Goal: Task Accomplishment & Management: Complete application form

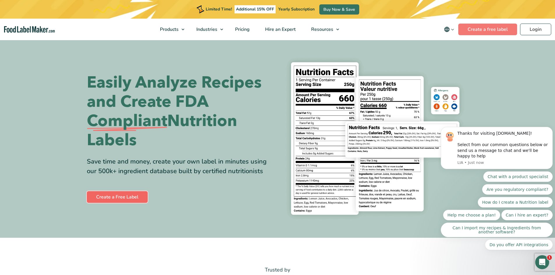
click at [124, 198] on link "Create a Free Label" at bounding box center [117, 197] width 61 height 12
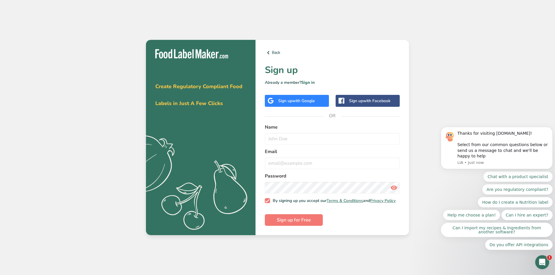
click at [292, 98] on span "with Google" at bounding box center [303, 101] width 23 height 6
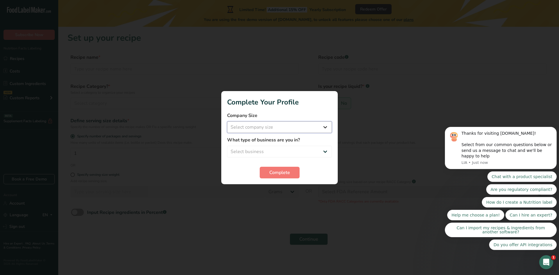
click at [253, 131] on select "Select company size Fewer than 10 Employees 10 to 50 Employees 51 to 500 Employ…" at bounding box center [279, 127] width 105 height 12
select select "2"
click at [227, 121] on select "Select company size Fewer than 10 Employees 10 to 50 Employees 51 to 500 Employ…" at bounding box center [279, 127] width 105 height 12
click at [254, 149] on select "Select business Packaged Food Manufacturer Restaurant & Cafe Bakery Meal Plans …" at bounding box center [279, 152] width 105 height 12
click at [273, 151] on select "Select business Packaged Food Manufacturer Restaurant & Cafe Bakery Meal Plans …" at bounding box center [279, 152] width 105 height 12
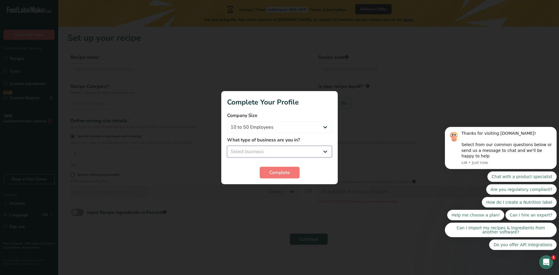
click at [273, 152] on select "Select business Packaged Food Manufacturer Restaurant & Cafe Bakery Meal Plans …" at bounding box center [279, 152] width 105 height 12
select select "8"
click at [227, 146] on select "Select business Packaged Food Manufacturer Restaurant & Cafe Bakery Meal Plans …" at bounding box center [279, 152] width 105 height 12
click at [266, 174] on button "Complete" at bounding box center [280, 173] width 40 height 12
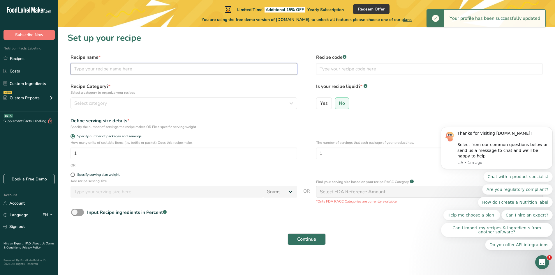
click at [152, 73] on input "text" at bounding box center [183, 69] width 227 height 12
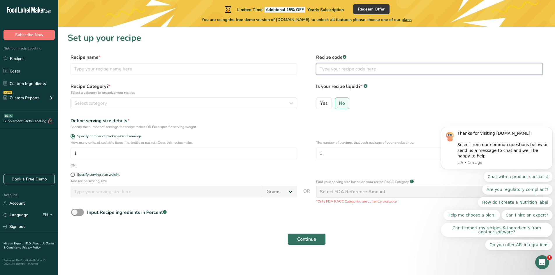
click at [330, 70] on input "text" at bounding box center [429, 69] width 227 height 12
click at [105, 70] on input "text" at bounding box center [183, 69] width 227 height 12
drag, startPoint x: 96, startPoint y: 66, endPoint x: 84, endPoint y: 67, distance: 12.2
click at [84, 67] on input "Isla THC" at bounding box center [183, 69] width 227 height 12
click at [106, 68] on input "Isla THC" at bounding box center [183, 69] width 227 height 12
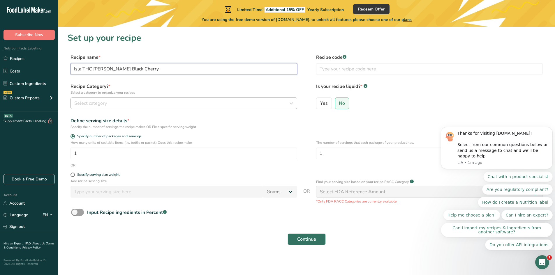
type input "Isla THC [PERSON_NAME] Black Cherry"
click at [82, 106] on span "Select category" at bounding box center [90, 103] width 33 height 7
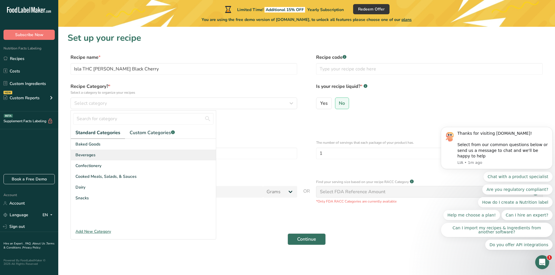
click at [95, 155] on span "Beverages" at bounding box center [85, 155] width 20 height 6
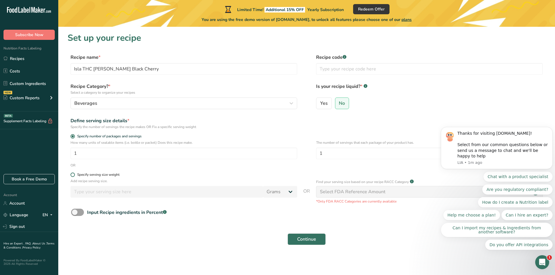
click at [73, 173] on form "Recipe name * Isla THC [PERSON_NAME] Black Cherry Recipe code .a-a{fill:#347362…" at bounding box center [307, 151] width 478 height 195
click at [71, 174] on span at bounding box center [72, 175] width 4 height 4
click at [71, 174] on input "Specify serving size weight" at bounding box center [72, 175] width 4 height 4
radio input "true"
radio input "false"
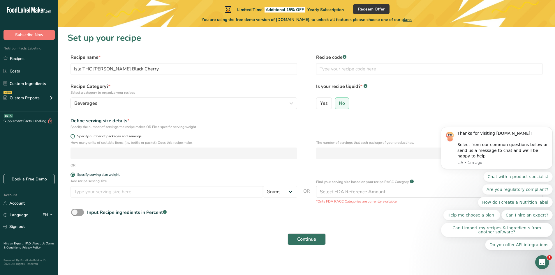
click at [73, 136] on span at bounding box center [72, 136] width 4 height 4
click at [73, 136] on input "Specify number of packages and servings" at bounding box center [72, 137] width 4 height 4
radio input "true"
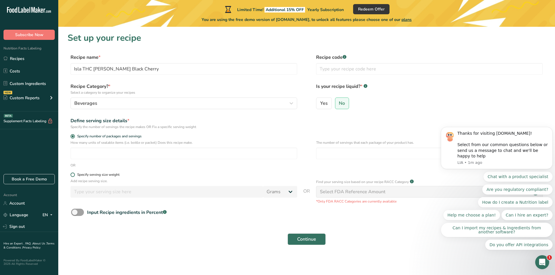
click at [72, 174] on span at bounding box center [72, 175] width 4 height 4
click at [72, 174] on input "Specify serving size weight" at bounding box center [72, 175] width 4 height 4
radio input "true"
radio input "false"
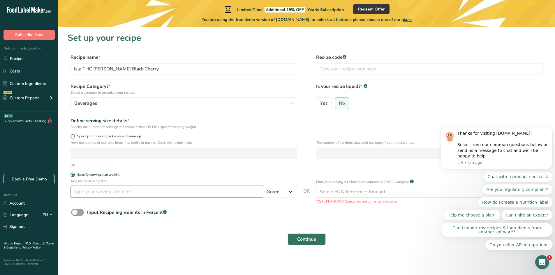
click at [87, 190] on input "number" at bounding box center [166, 192] width 193 height 12
type input "12"
click at [282, 193] on select "Grams kg mg mcg lb oz l mL fl oz tbsp tsp cup qt gallon" at bounding box center [280, 192] width 34 height 12
select select "5"
click at [263, 186] on select "Grams kg mg mcg lb oz l mL fl oz tbsp tsp cup qt gallon" at bounding box center [280, 192] width 34 height 12
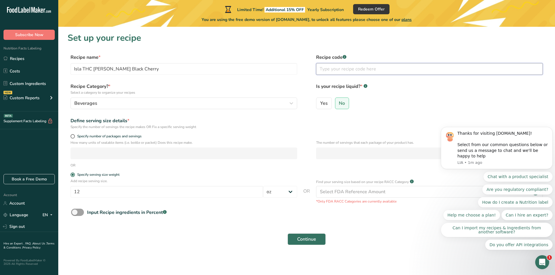
click at [344, 74] on input "text" at bounding box center [429, 69] width 227 height 12
click at [321, 103] on span "Yes" at bounding box center [324, 103] width 8 height 6
click at [320, 103] on input "Yes" at bounding box center [318, 103] width 4 height 4
radio input "true"
radio input "false"
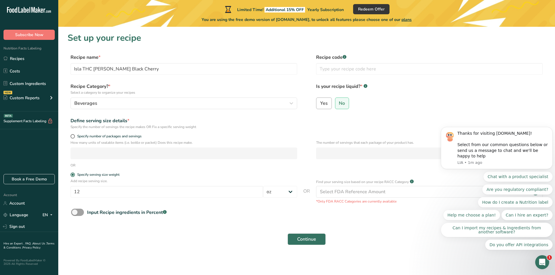
select select "22"
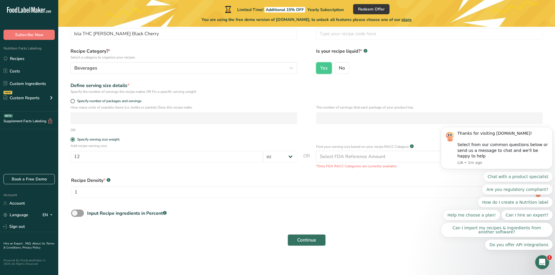
scroll to position [38, 0]
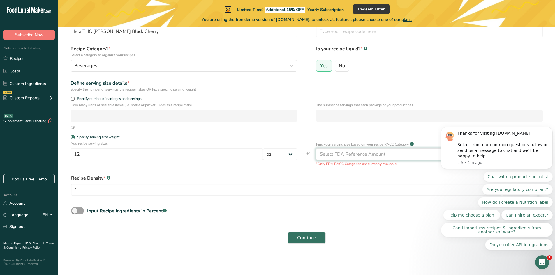
click at [338, 155] on div "Select FDA Reference Amount" at bounding box center [353, 154] width 66 height 7
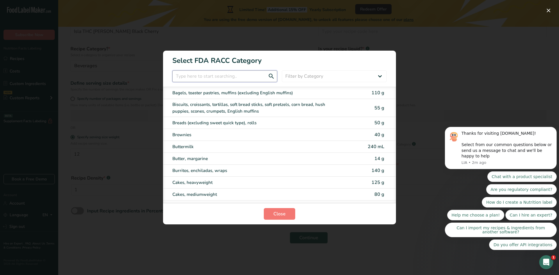
click at [225, 75] on input "RACC Category Selection Modal" at bounding box center [224, 76] width 105 height 12
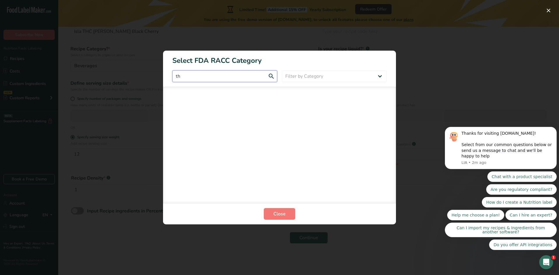
type input "t"
type input "selt"
click at [283, 213] on span "Close" at bounding box center [280, 214] width 12 height 7
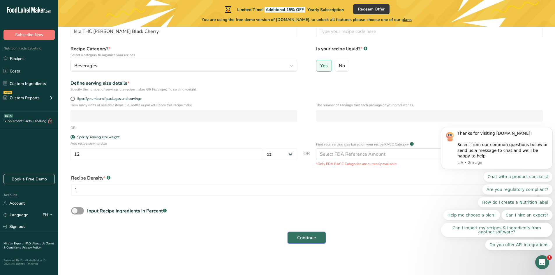
click at [306, 238] on span "Continue" at bounding box center [306, 237] width 19 height 7
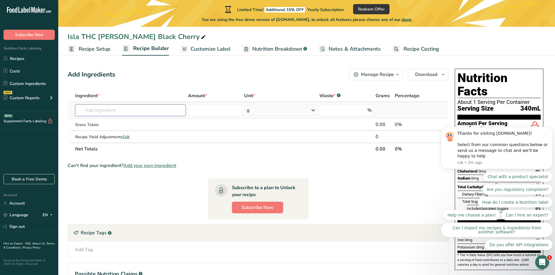
click at [155, 111] on input "text" at bounding box center [130, 111] width 110 height 12
click at [89, 52] on span "Recipe Setup" at bounding box center [95, 49] width 32 height 8
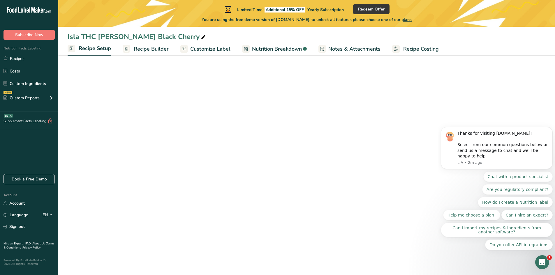
select select "5"
select select "22"
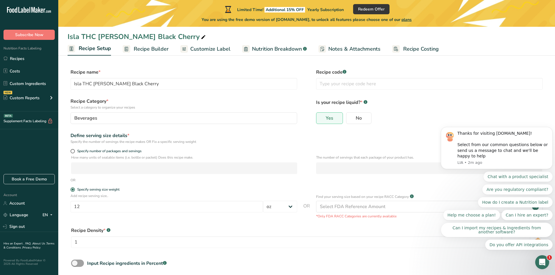
click at [142, 47] on span "Recipe Builder" at bounding box center [151, 49] width 35 height 8
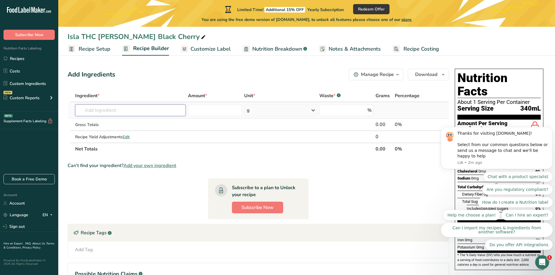
click at [144, 106] on input "text" at bounding box center [130, 111] width 110 height 12
click html "Thanks for visiting [DOMAIN_NAME]! Select from our common questions below or se…"
click at [147, 108] on input "text" at bounding box center [130, 111] width 110 height 12
type input "C"
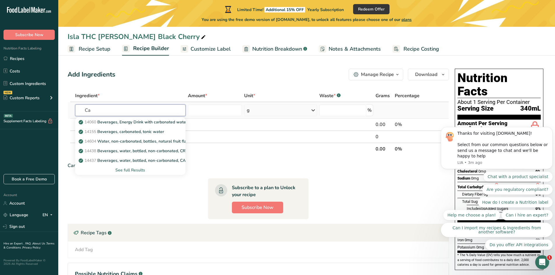
type input "C"
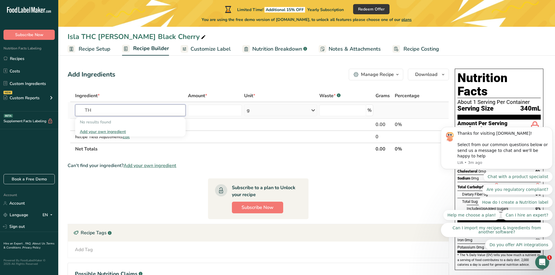
type input "T"
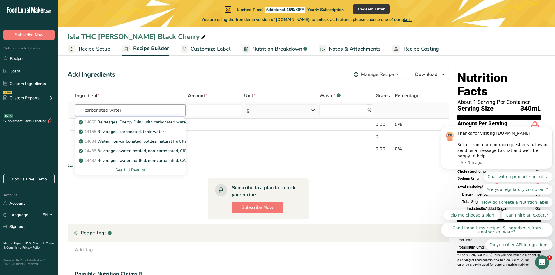
type input "carbonated water"
click at [133, 170] on div "See full Results" at bounding box center [130, 170] width 101 height 6
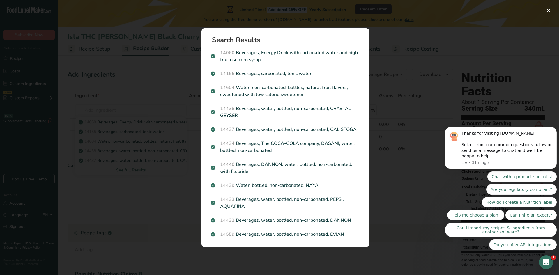
click at [403, 105] on div "Search results modal" at bounding box center [279, 137] width 559 height 275
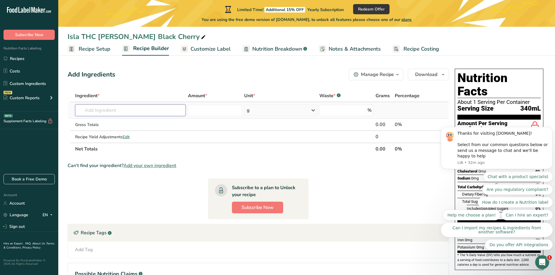
click at [89, 110] on input "text" at bounding box center [130, 111] width 110 height 12
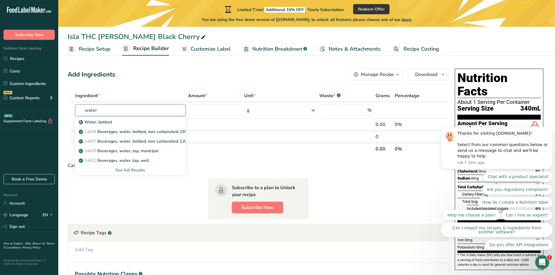
drag, startPoint x: 88, startPoint y: 108, endPoint x: 63, endPoint y: 105, distance: 25.5
click at [63, 105] on section "Add Ingredients Manage Recipe Delete Recipe Duplicate Recipe Scale Recipe Save …" at bounding box center [306, 193] width 497 height 272
drag, startPoint x: 91, startPoint y: 109, endPoint x: 57, endPoint y: 105, distance: 34.3
click at [71, 108] on tr "water Water, bottled 14438 Beverages, water, bottled, non-carbonated, [PERSON_N…" at bounding box center [258, 110] width 381 height 17
type input "r"
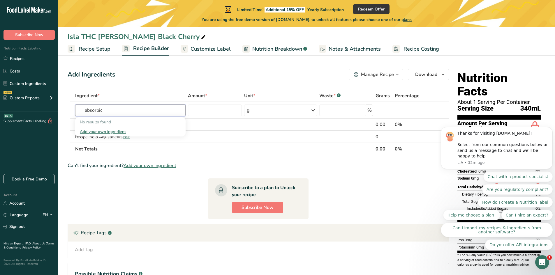
type input "absorpic"
click at [152, 94] on div "Ingredient *" at bounding box center [130, 95] width 110 height 7
click at [202, 50] on span "Customize Label" at bounding box center [210, 49] width 40 height 8
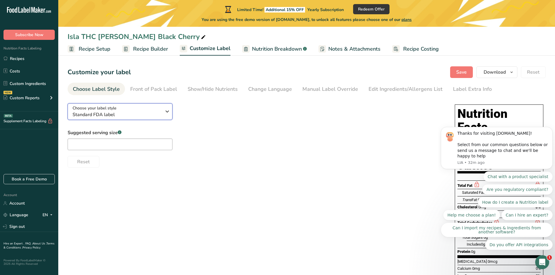
click at [116, 106] on span "Choose your label style" at bounding box center [95, 108] width 44 height 6
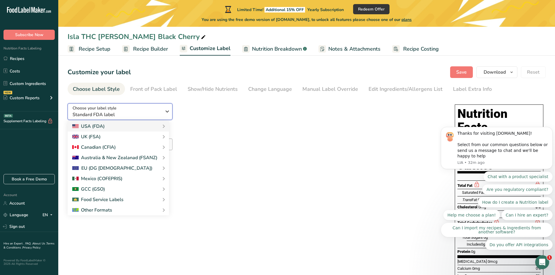
click at [117, 112] on span "Standard FDA label" at bounding box center [117, 114] width 89 height 7
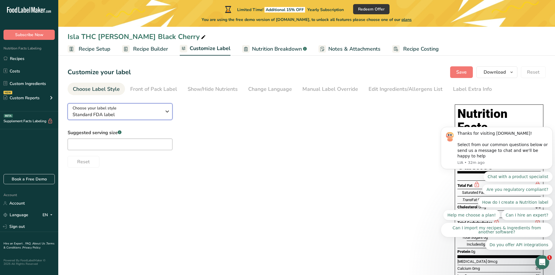
click at [115, 111] on span "Standard FDA label" at bounding box center [117, 114] width 89 height 7
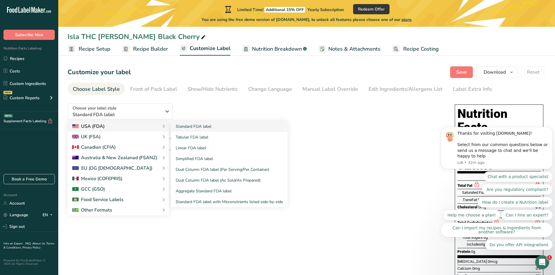
click at [110, 126] on div "USA (FDA)" at bounding box center [118, 126] width 92 height 7
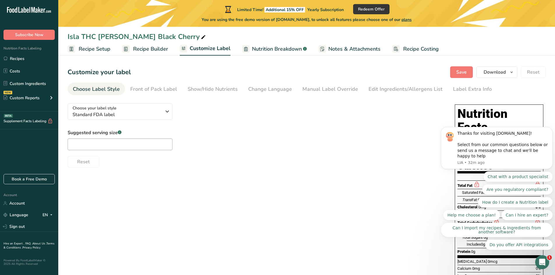
click at [115, 137] on div "Suggested serving size .a-a{fill:#347362;}.b-a{fill:#fff;}" at bounding box center [120, 139] width 105 height 21
click at [119, 145] on input "text" at bounding box center [120, 145] width 105 height 12
type input "12"
click at [174, 195] on div "Choose your label style Standard FDA label USA (FDA) Standard FDA label Tabular…" at bounding box center [307, 205] width 478 height 213
click at [154, 89] on div "Front of Pack Label" at bounding box center [153, 89] width 47 height 8
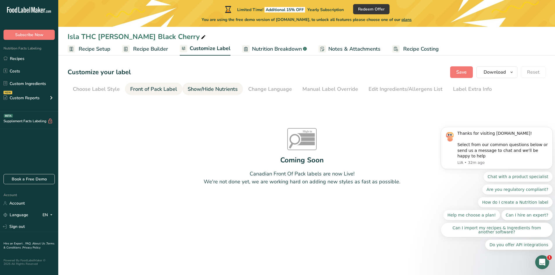
click at [215, 94] on link "Show/Hide Nutrients" at bounding box center [213, 89] width 50 height 13
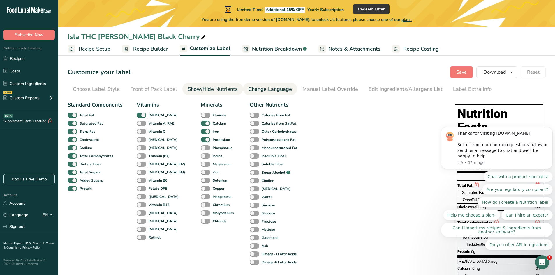
click at [246, 87] on li "Change Language" at bounding box center [270, 89] width 54 height 13
click at [308, 87] on div "Manual Label Override" at bounding box center [330, 89] width 56 height 8
type input "12 (340mL)"
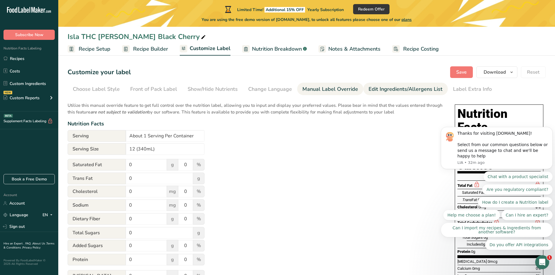
click at [380, 87] on div "Edit Ingredients/Allergens List" at bounding box center [405, 89] width 74 height 8
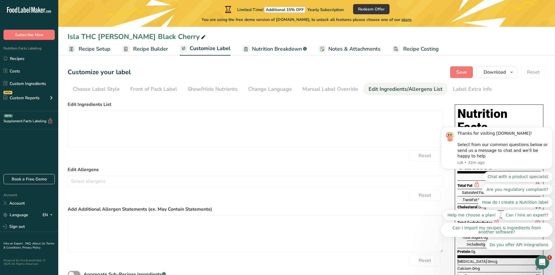
click at [496, 74] on body "Thanks for visiting [DOMAIN_NAME]! Select from our common questions below or se…" at bounding box center [497, 152] width 112 height 210
click at [489, 73] on body "Thanks for visiting [DOMAIN_NAME]! Select from our common questions below or se…" at bounding box center [497, 152] width 112 height 210
click at [264, 48] on span "Nutrition Breakdown" at bounding box center [277, 49] width 50 height 8
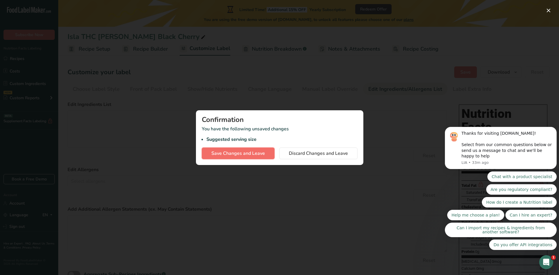
click at [260, 153] on span "Save Changes and Leave" at bounding box center [238, 153] width 54 height 7
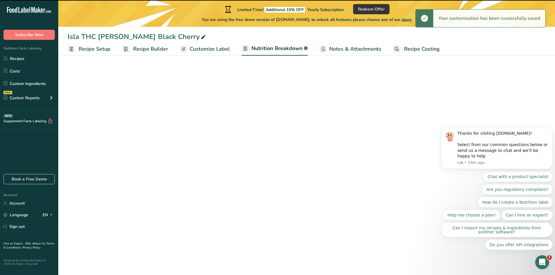
select select "Calories"
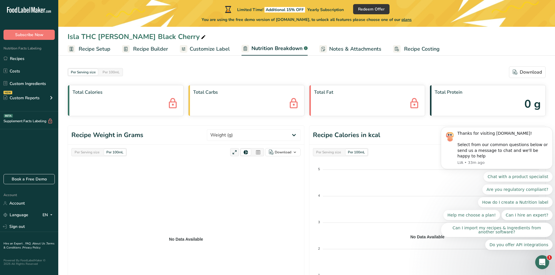
click at [343, 49] on span "Notes & Attachments" at bounding box center [355, 49] width 52 height 8
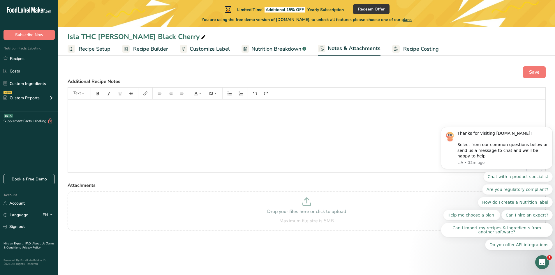
click at [416, 44] on link "Recipe Costing" at bounding box center [415, 49] width 47 height 13
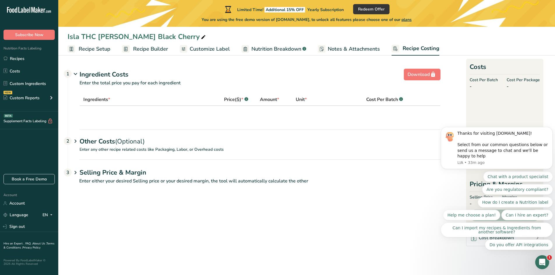
click at [90, 52] on span "Recipe Setup" at bounding box center [95, 49] width 32 height 8
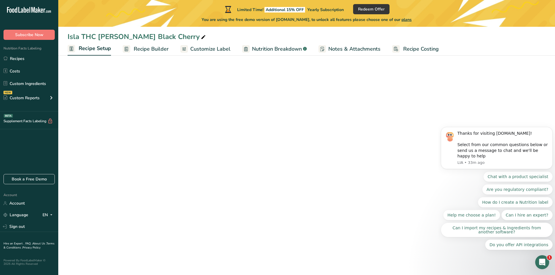
select select "5"
select select "22"
